Goal: Information Seeking & Learning: Compare options

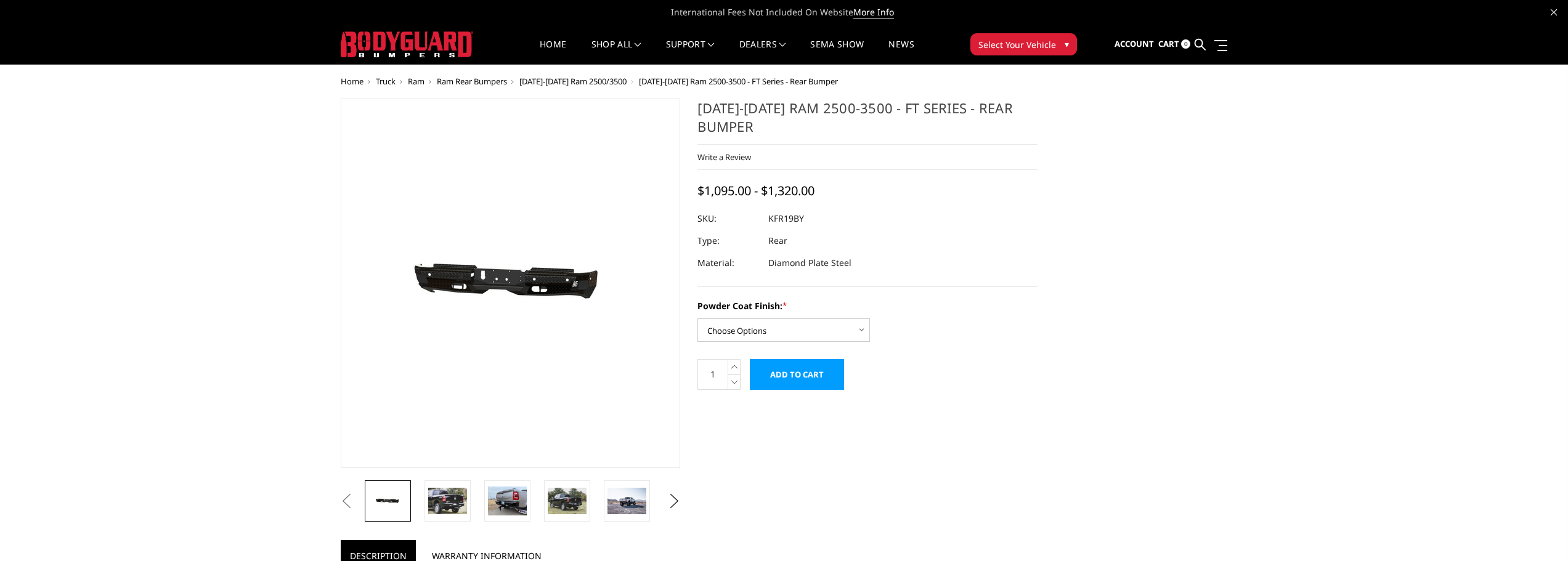
click at [462, 82] on span "Ram Rear Bumpers" at bounding box center [472, 81] width 70 height 11
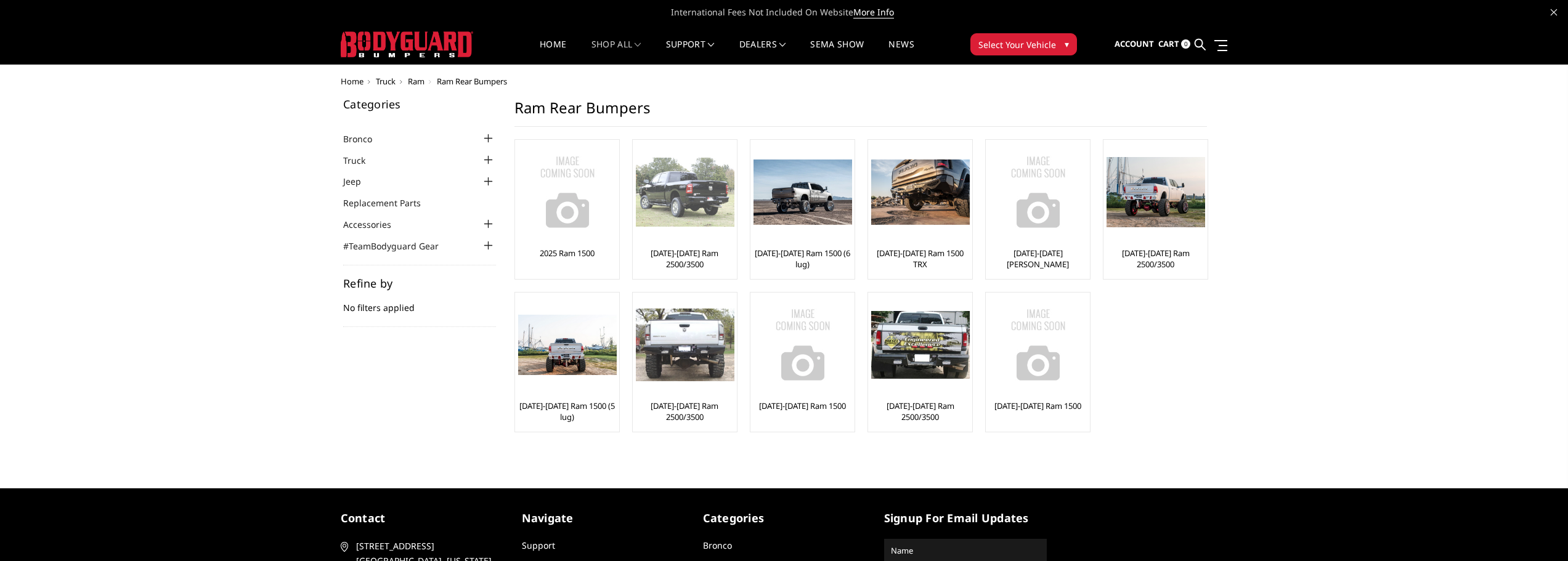
click at [682, 226] on img at bounding box center [684, 192] width 98 height 69
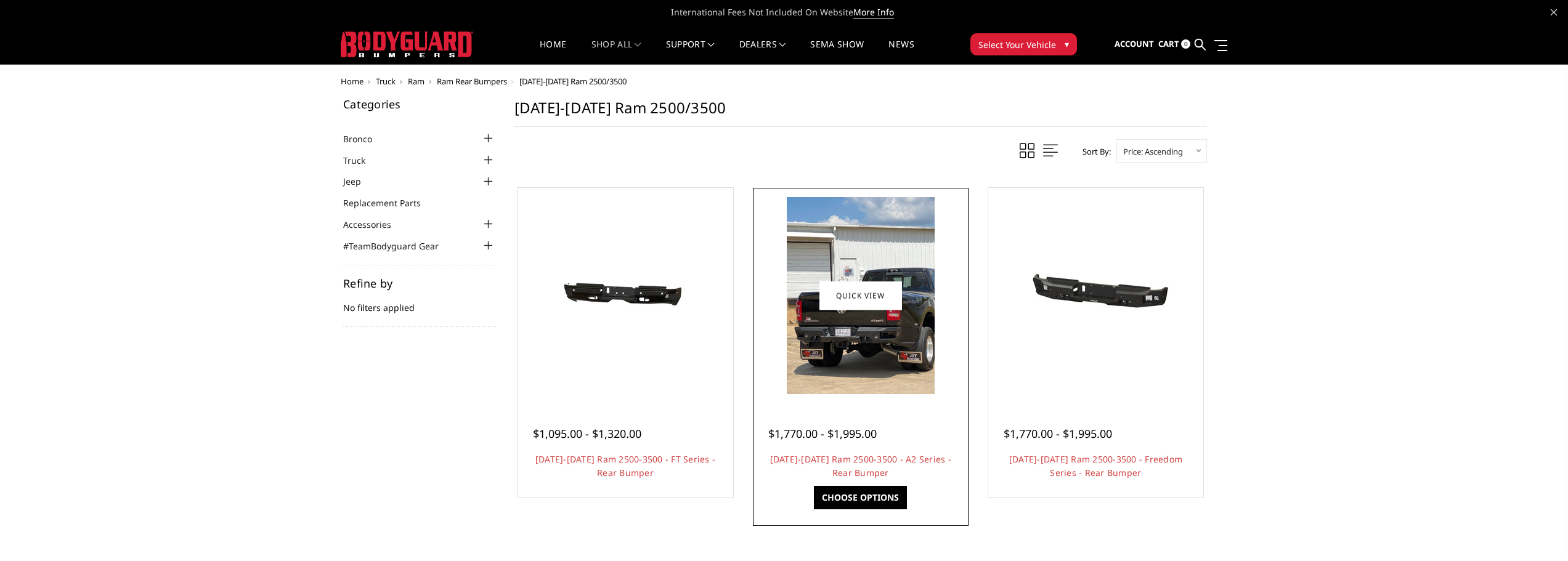
click at [873, 340] on img at bounding box center [860, 296] width 148 height 197
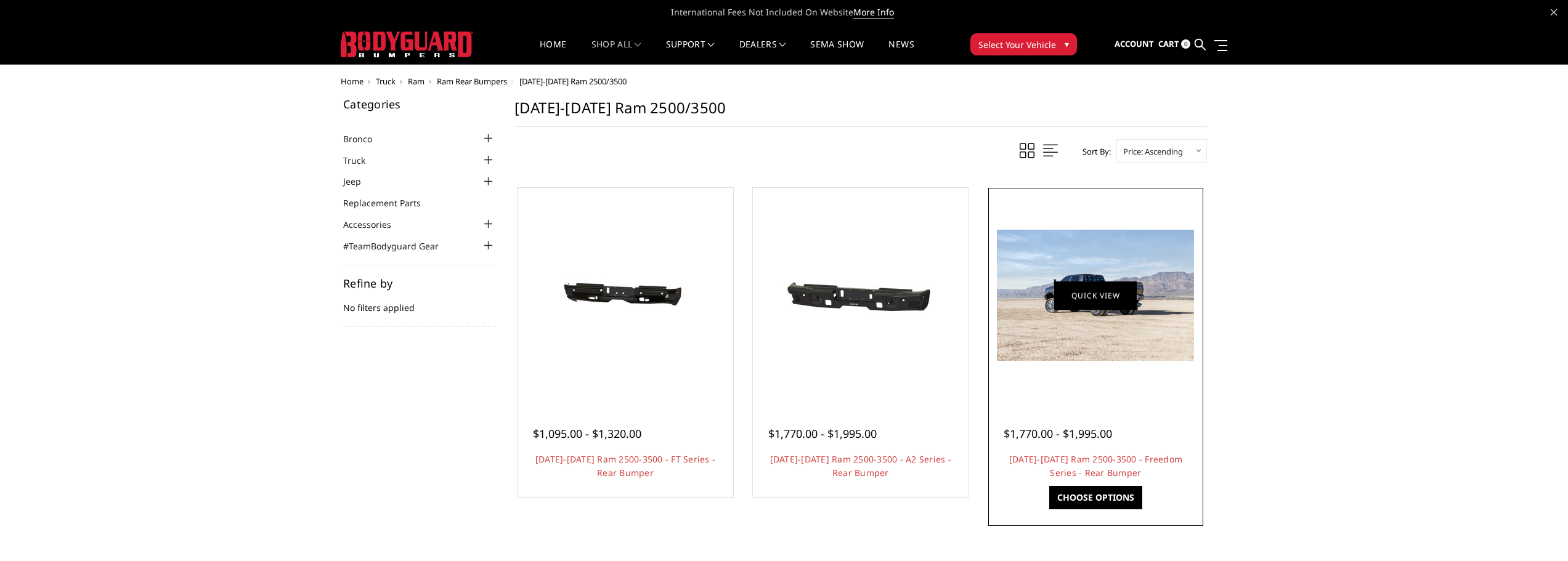
click at [1114, 300] on link "Quick view" at bounding box center [1095, 295] width 82 height 29
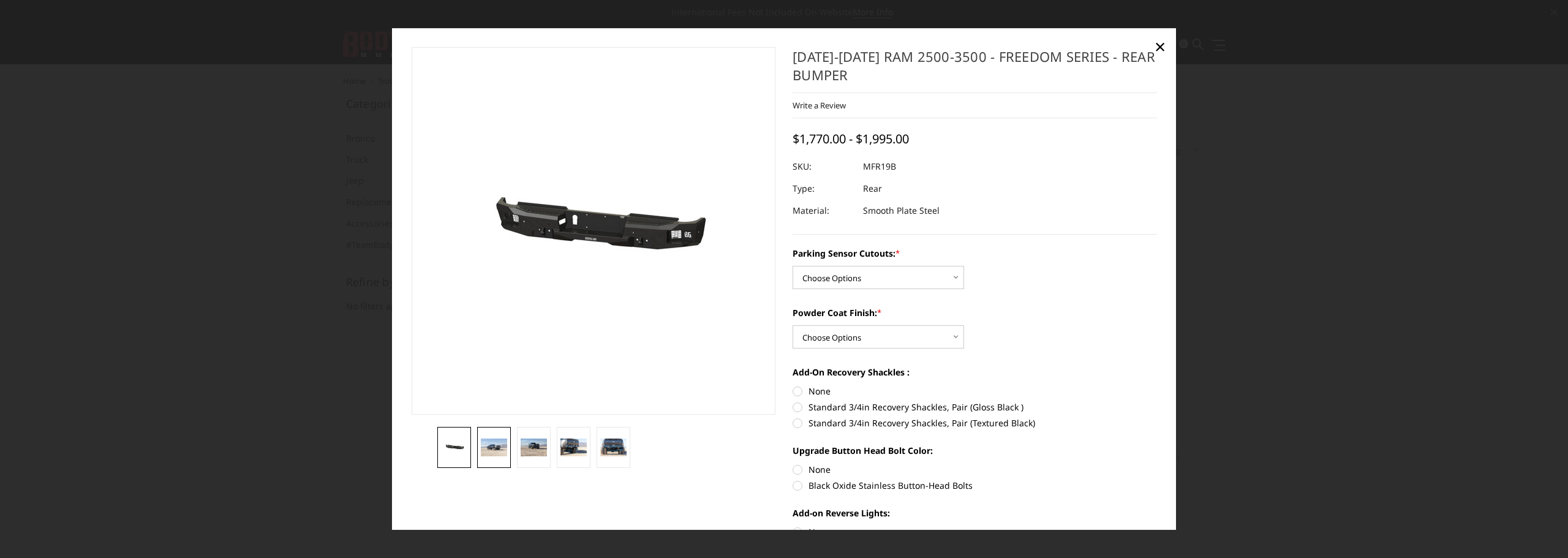
click at [491, 448] on img at bounding box center [494, 447] width 27 height 18
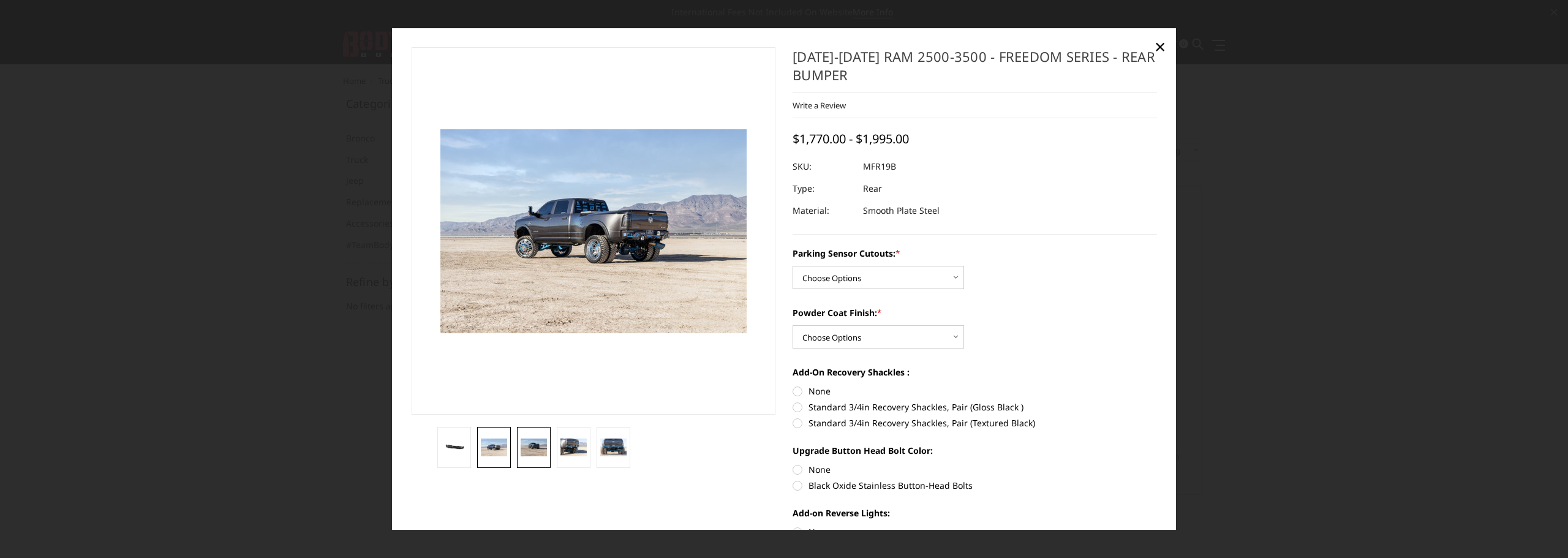
click at [539, 446] on img at bounding box center [534, 447] width 27 height 18
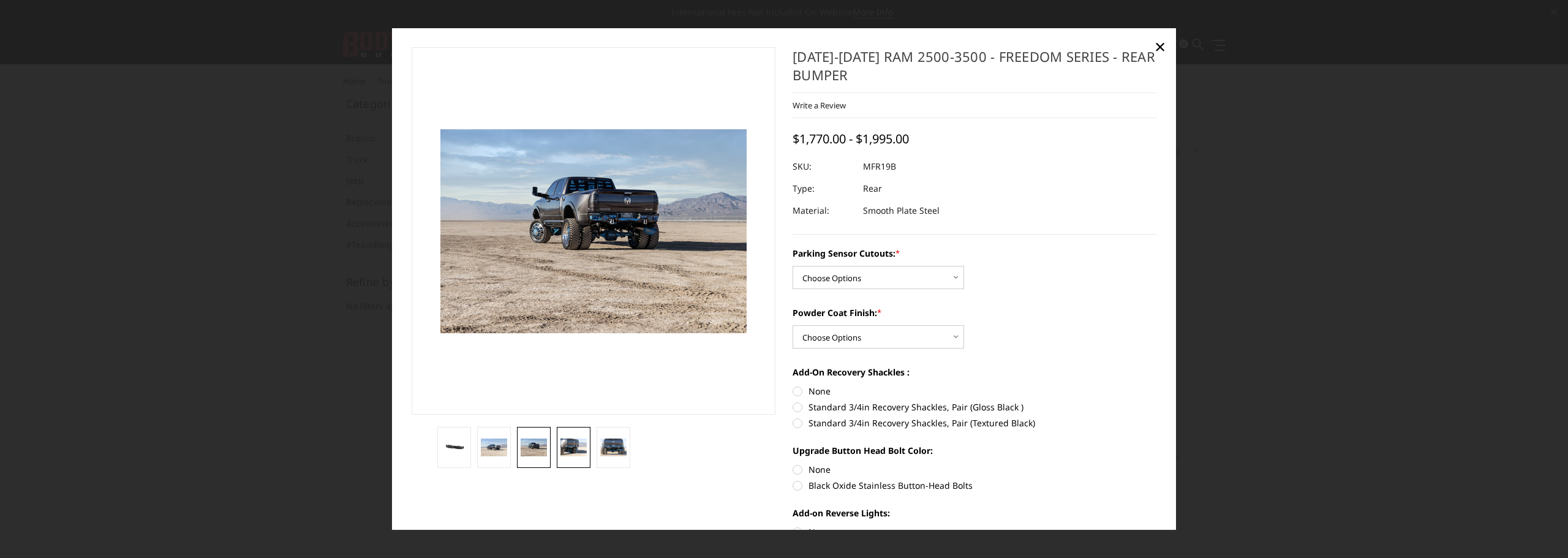
click at [567, 441] on img at bounding box center [574, 447] width 27 height 18
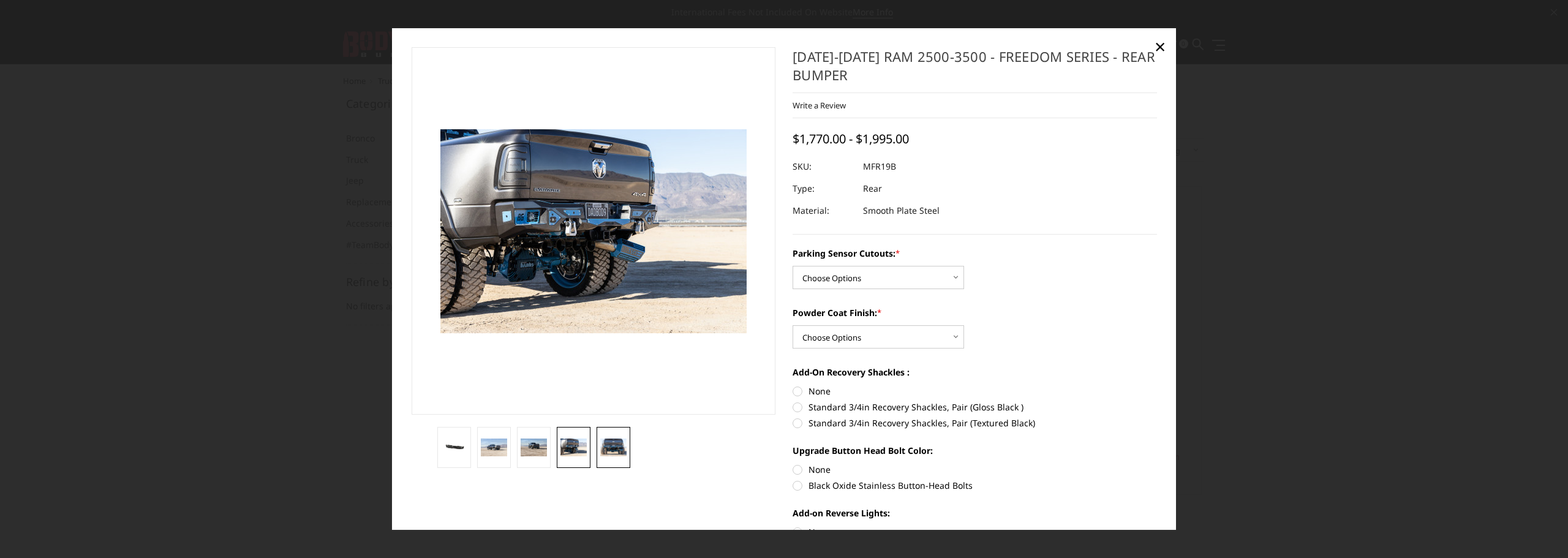
drag, startPoint x: 625, startPoint y: 453, endPoint x: 619, endPoint y: 452, distance: 6.1
click at [623, 453] on img at bounding box center [613, 447] width 27 height 18
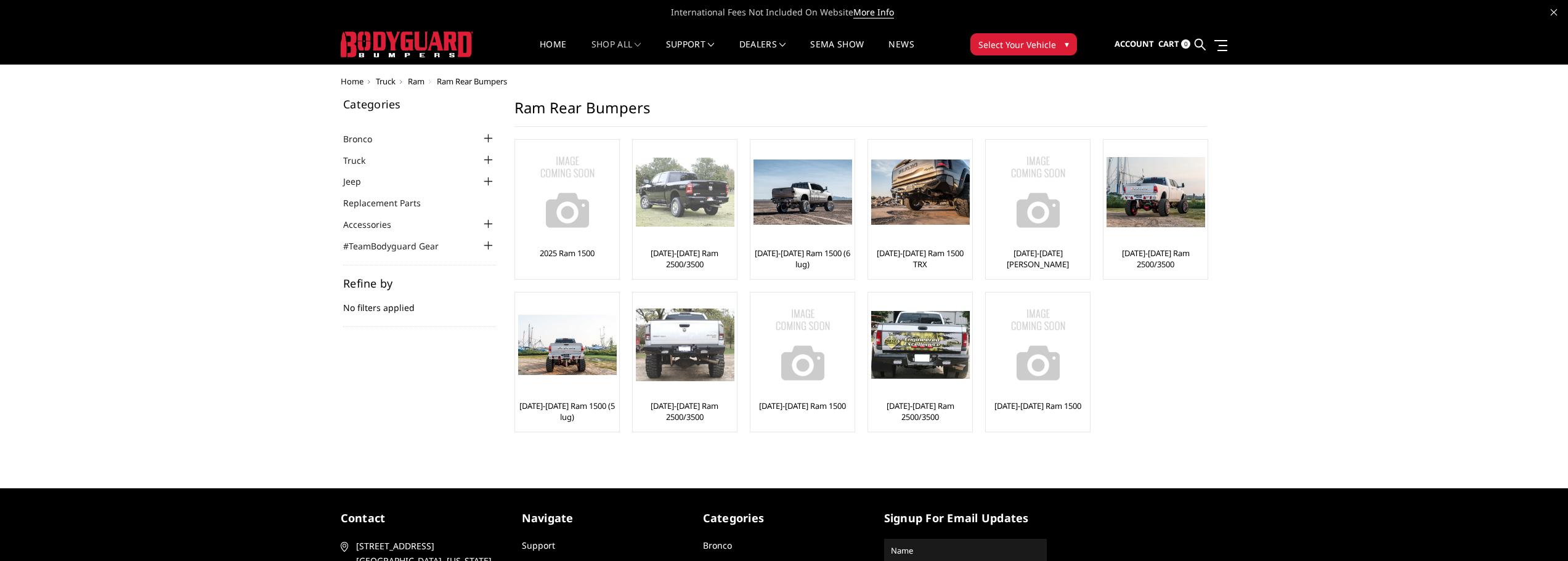
click at [682, 209] on img at bounding box center [684, 192] width 98 height 69
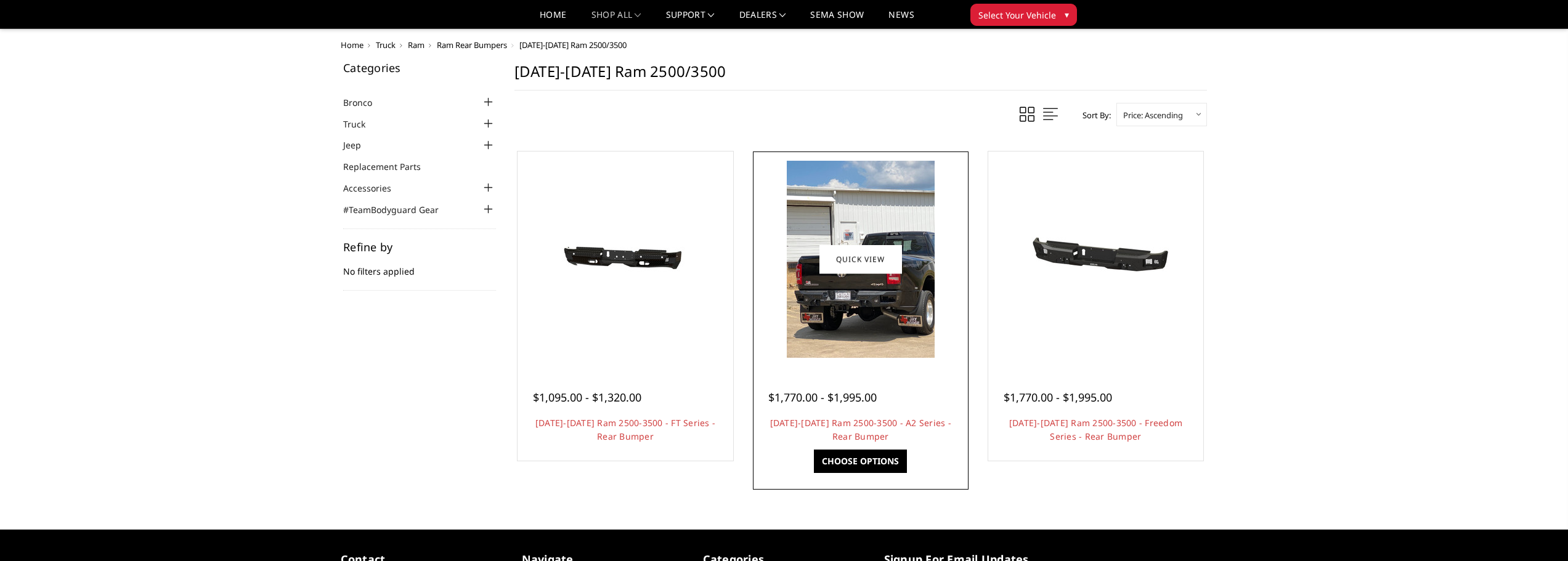
scroll to position [164, 0]
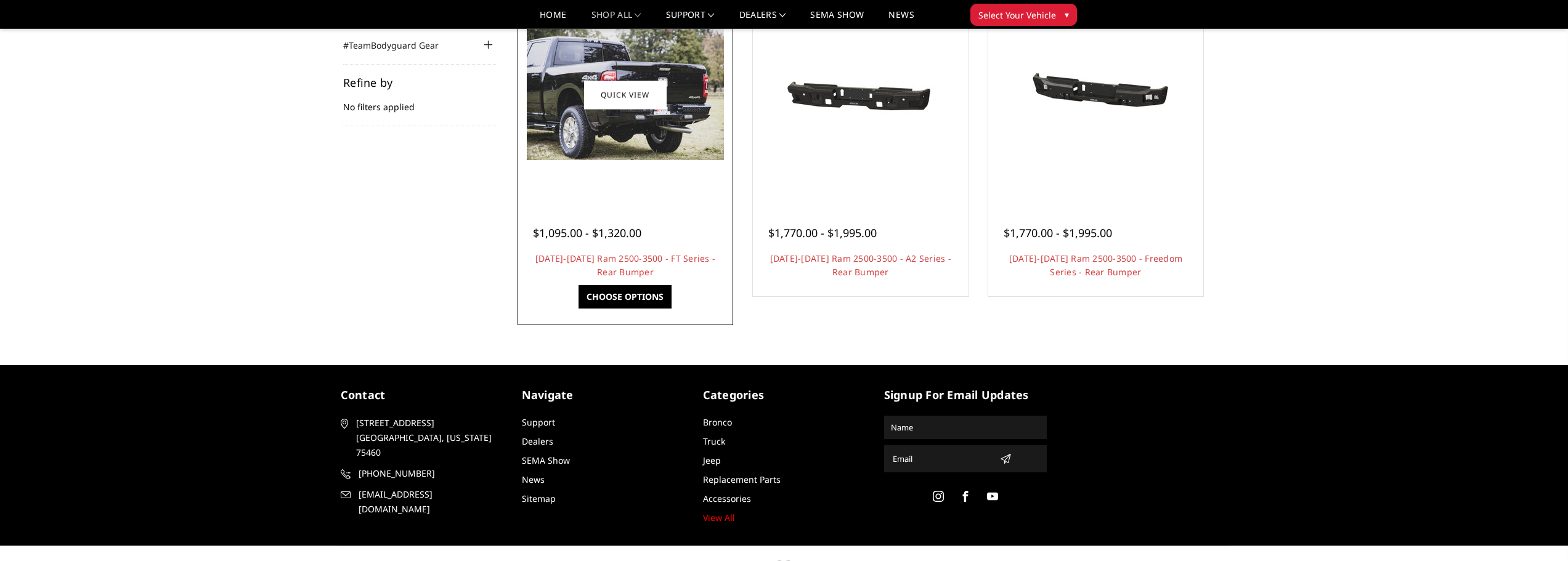
click at [652, 131] on img at bounding box center [625, 94] width 197 height 131
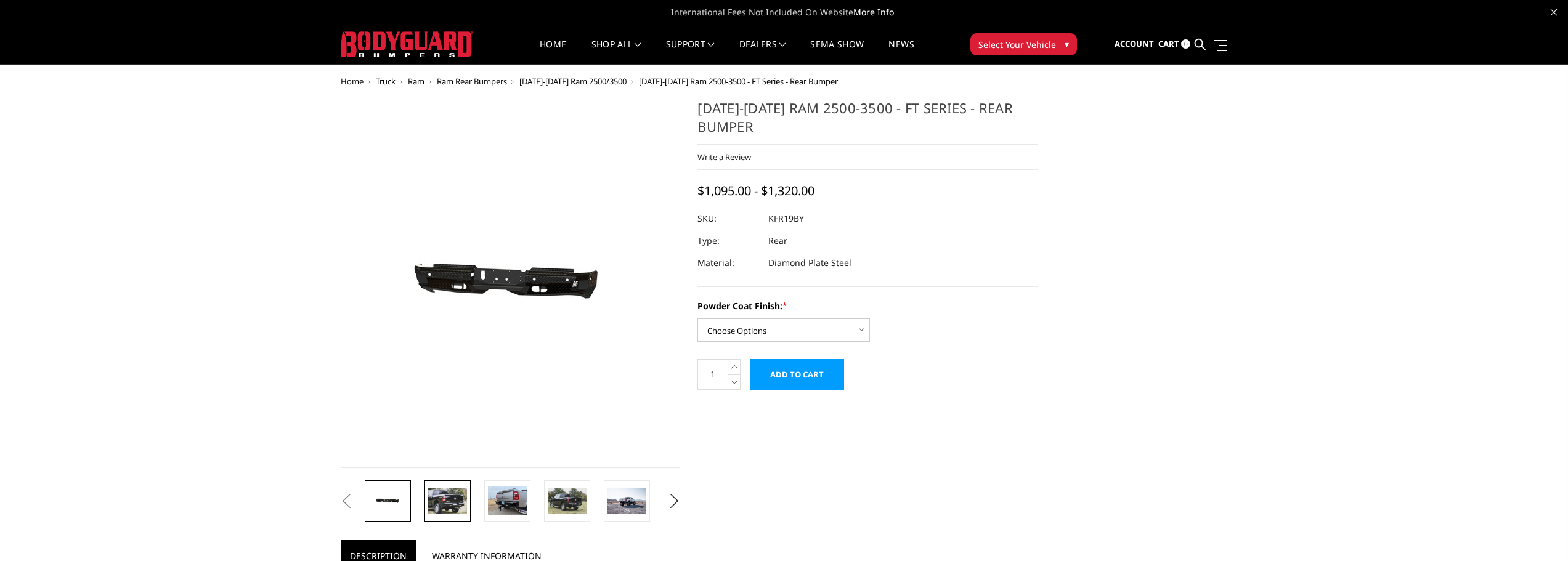
click at [444, 503] on img at bounding box center [448, 500] width 39 height 26
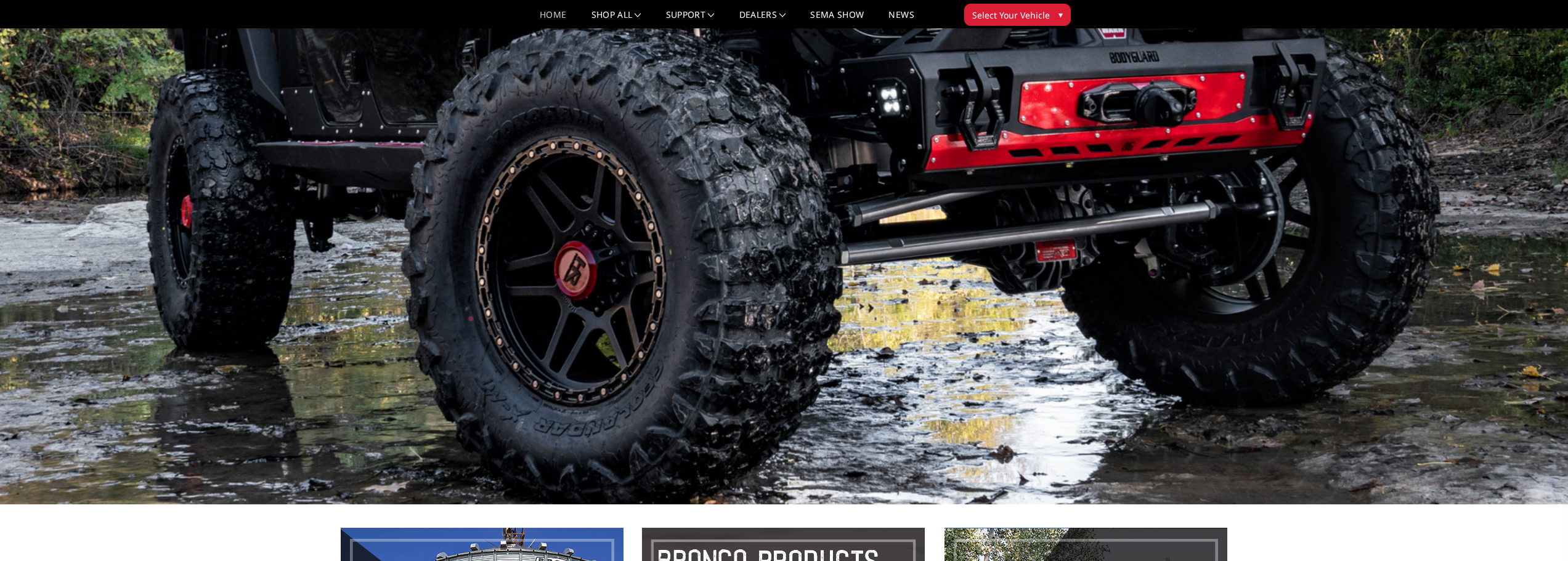
scroll to position [328, 0]
